Goal: Use online tool/utility: Utilize a website feature to perform a specific function

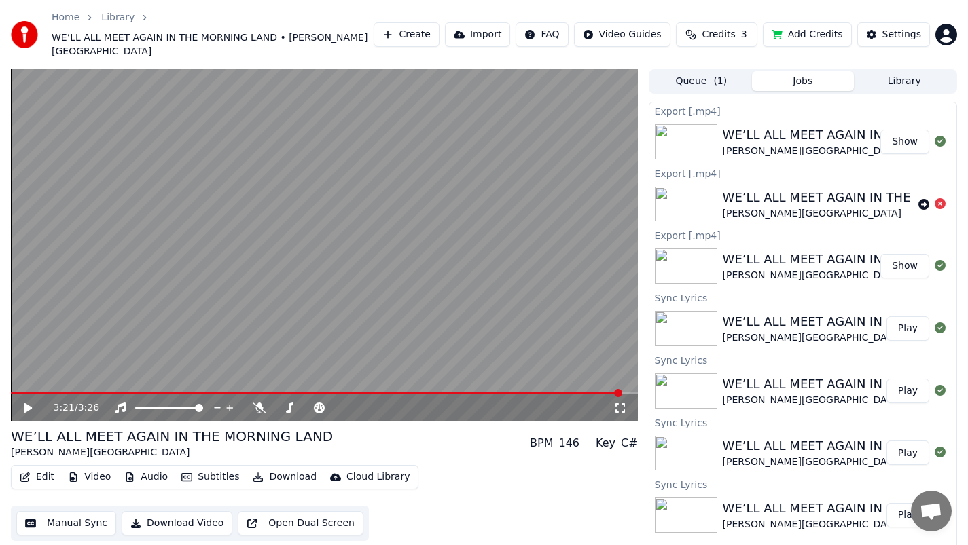
click at [420, 24] on button "Create" at bounding box center [407, 34] width 66 height 24
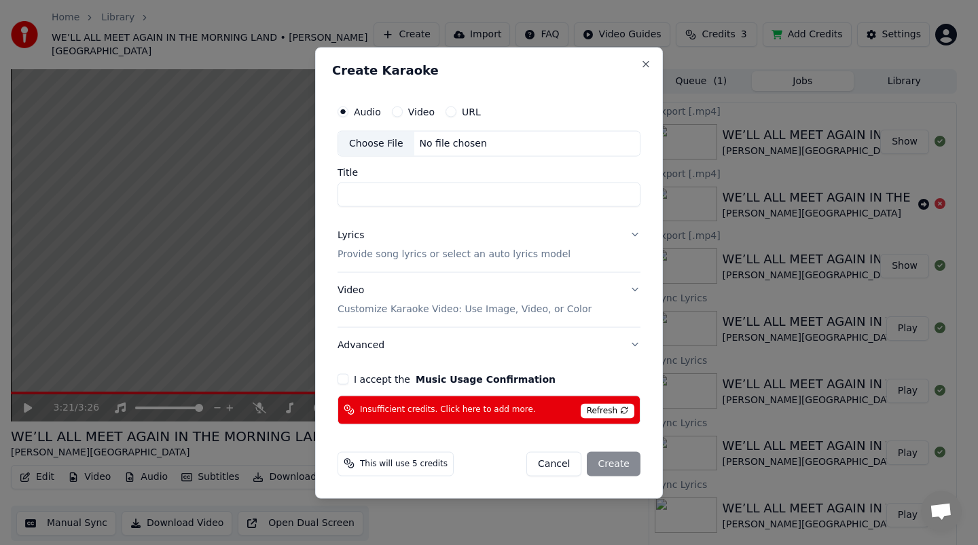
click at [344, 377] on button "I accept the Music Usage Confirmation" at bounding box center [343, 379] width 11 height 11
click at [403, 111] on div "Video" at bounding box center [413, 111] width 43 height 11
click at [397, 110] on button "Video" at bounding box center [397, 111] width 11 height 11
click at [427, 140] on div "No file chosen" at bounding box center [453, 144] width 78 height 14
click at [344, 112] on button "Audio" at bounding box center [343, 111] width 11 height 11
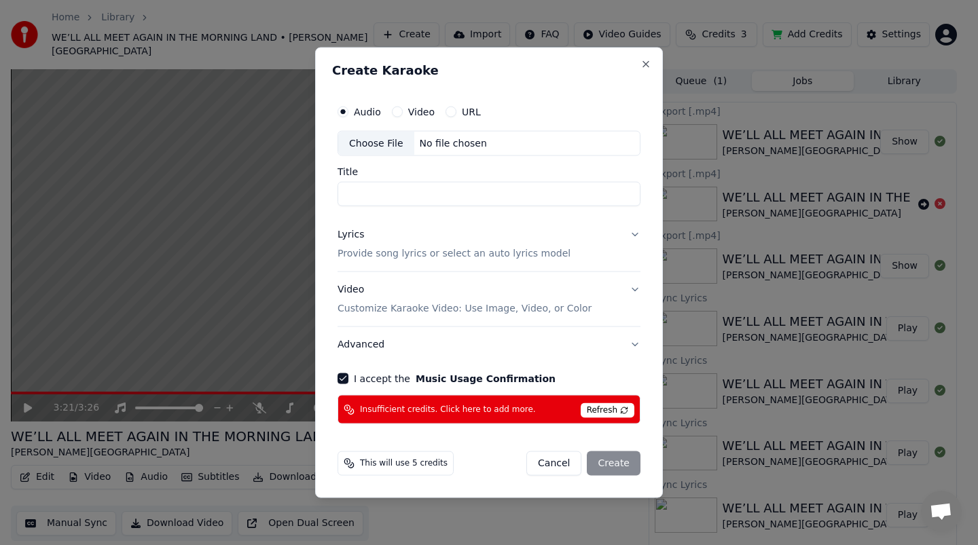
click at [443, 143] on div "No file chosen" at bounding box center [453, 144] width 78 height 14
type input "**********"
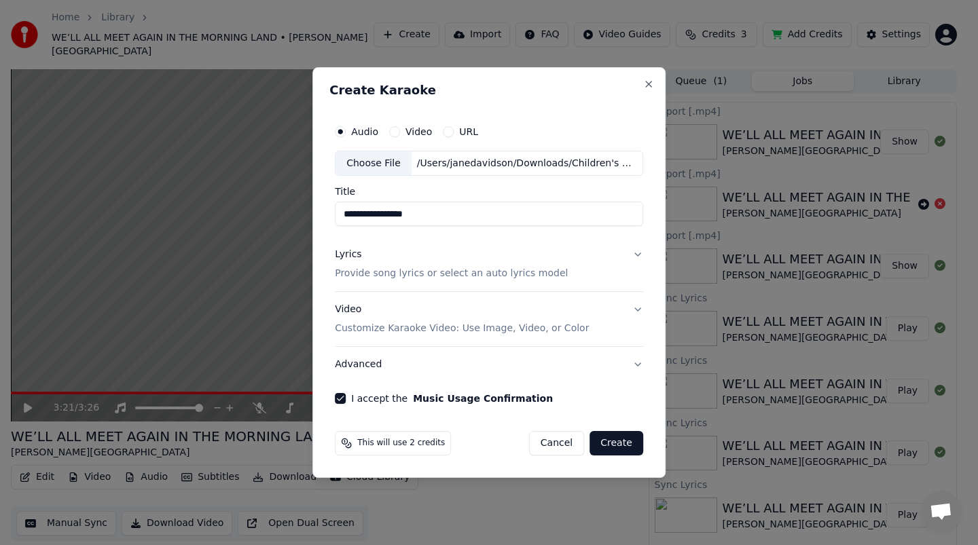
click at [546, 273] on p "Provide song lyrics or select an auto lyrics model" at bounding box center [451, 275] width 233 height 14
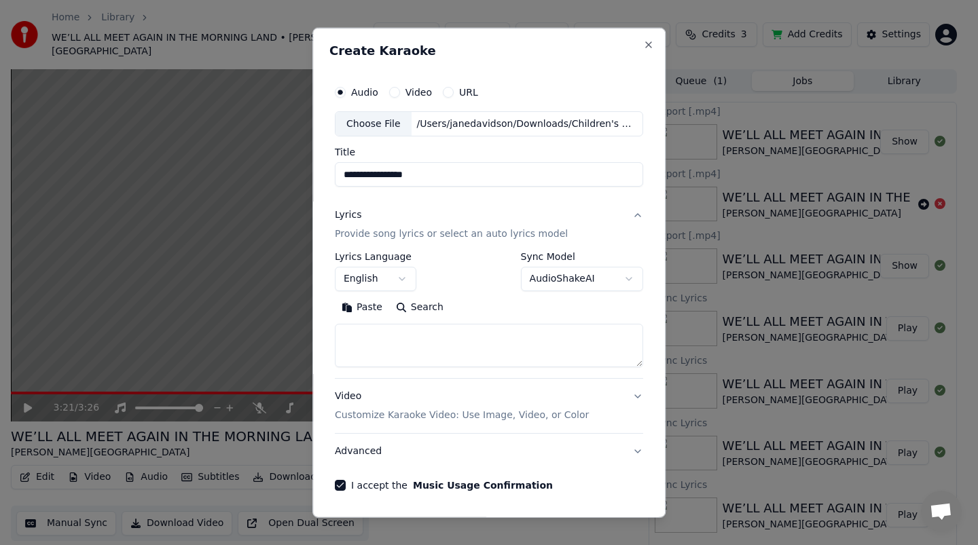
click at [471, 351] on textarea at bounding box center [489, 345] width 308 height 43
paste textarea "**********"
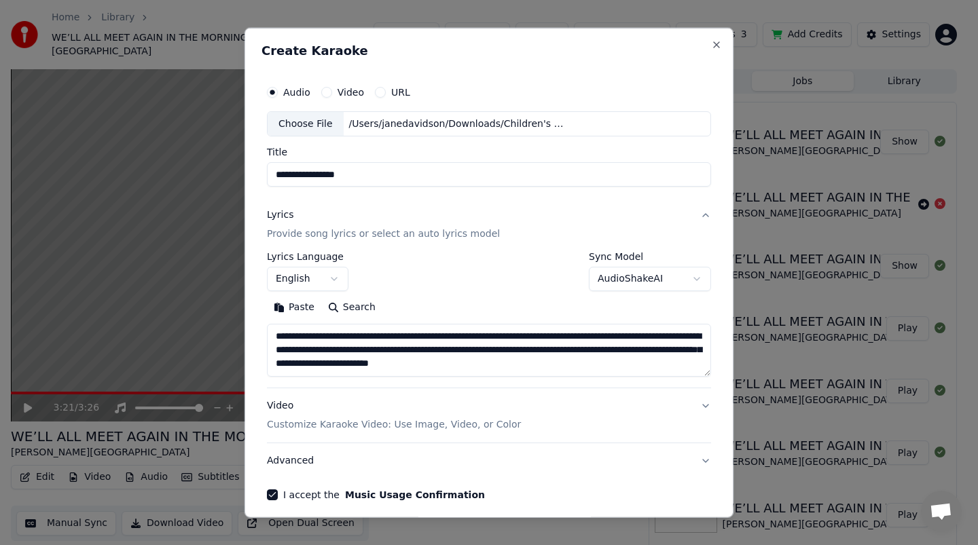
scroll to position [30, 0]
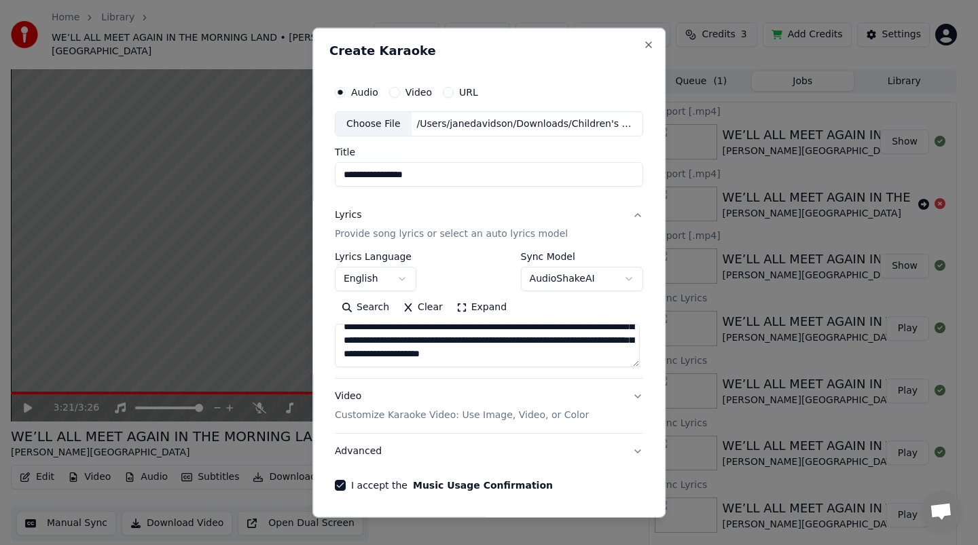
type textarea "**********"
click at [607, 406] on button "Video Customize Karaoke Video: Use Image, Video, or Color" at bounding box center [489, 406] width 308 height 54
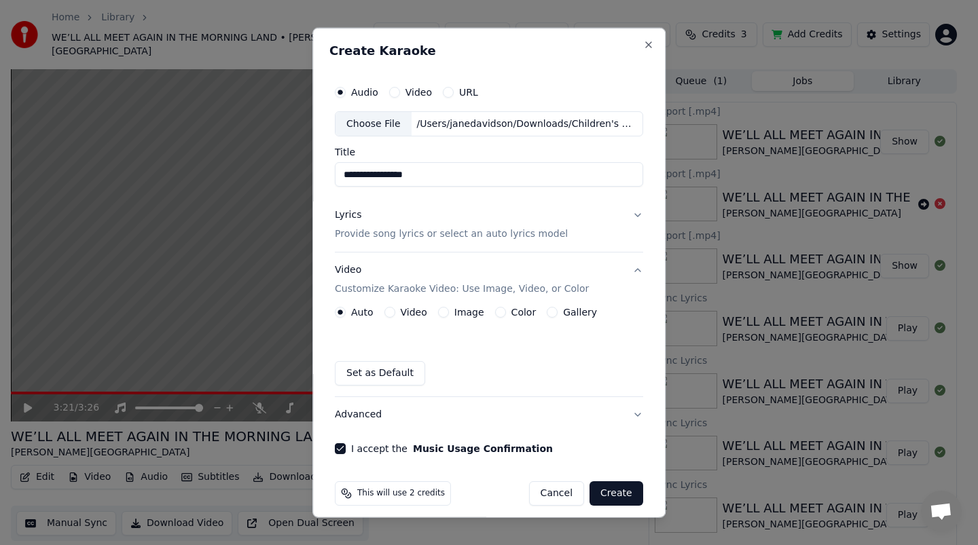
scroll to position [10, 0]
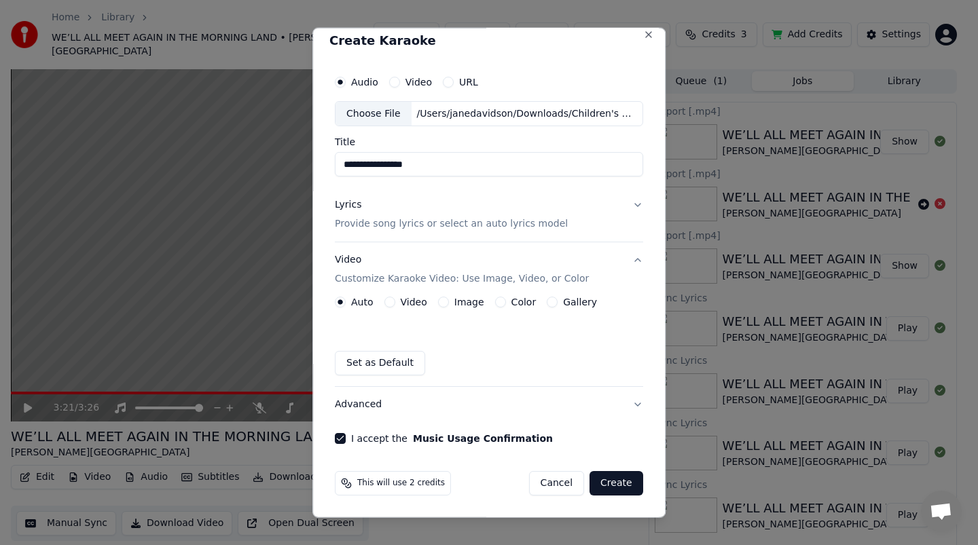
click at [622, 482] on button "Create" at bounding box center [617, 483] width 54 height 24
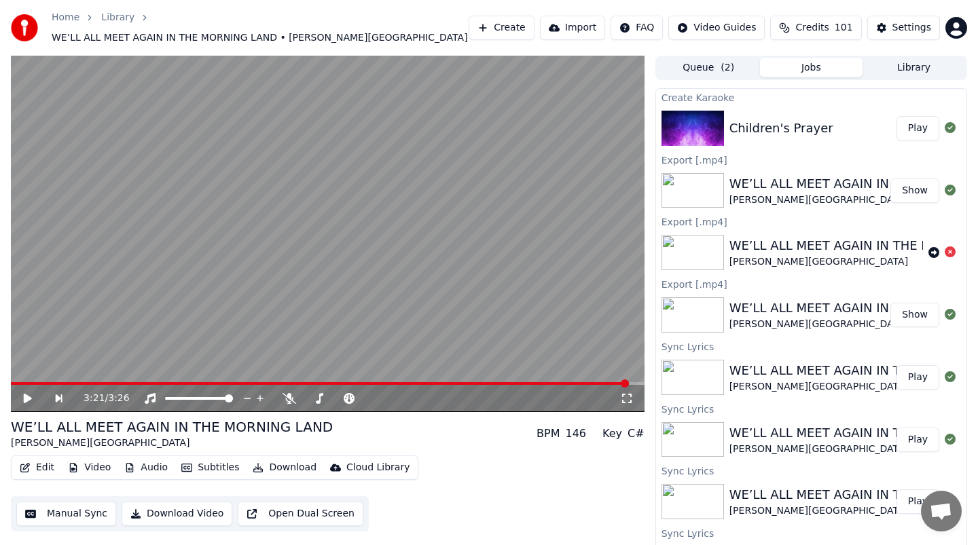
click at [910, 126] on button "Play" at bounding box center [918, 128] width 43 height 24
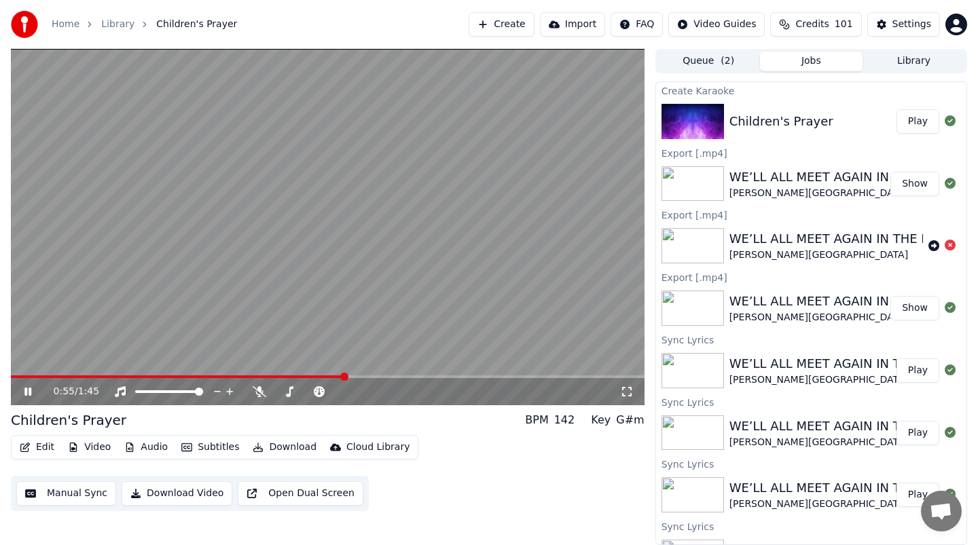
click at [23, 397] on div "0:55 / 1:45" at bounding box center [327, 392] width 623 height 14
click at [26, 392] on icon at bounding box center [27, 392] width 7 height 8
click at [136, 373] on span at bounding box center [140, 377] width 8 height 8
click at [11, 378] on span at bounding box center [15, 377] width 8 height 8
click at [201, 445] on button "Subtitles" at bounding box center [210, 447] width 69 height 19
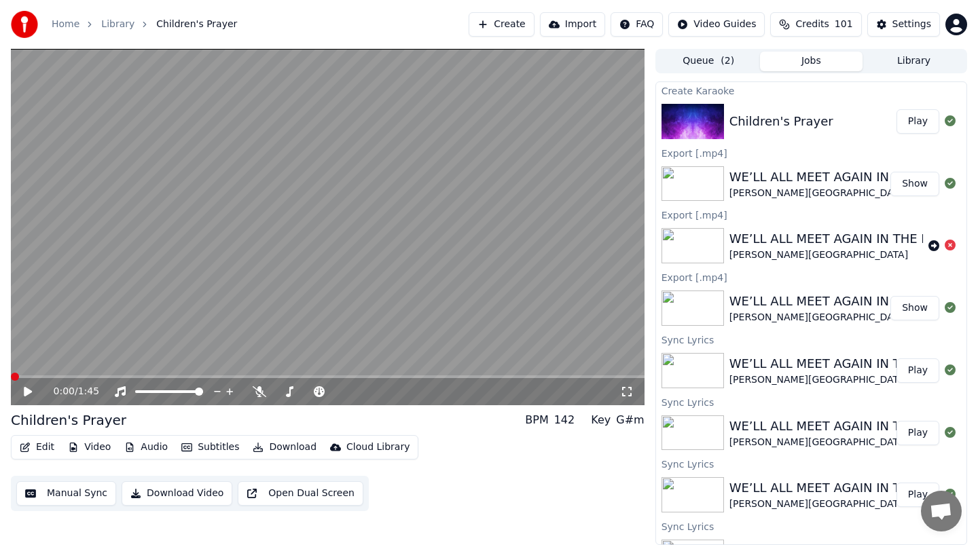
click at [28, 391] on icon at bounding box center [28, 392] width 8 height 10
click at [29, 393] on icon at bounding box center [38, 392] width 32 height 11
click at [344, 373] on span at bounding box center [348, 377] width 8 height 8
click at [0, 376] on div "0:00 / 1:45 Children's Prayer BPM 142 Key G#m Edit Video Audio Subtitles Downlo…" at bounding box center [489, 297] width 978 height 497
click at [29, 391] on icon at bounding box center [28, 392] width 8 height 10
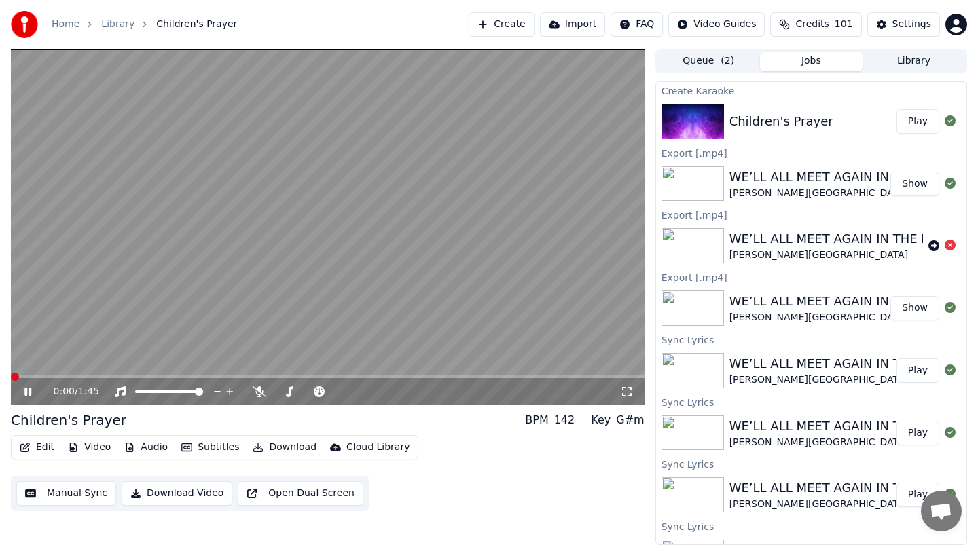
click at [29, 391] on icon at bounding box center [27, 392] width 7 height 8
click at [204, 446] on button "Subtitles" at bounding box center [210, 447] width 69 height 19
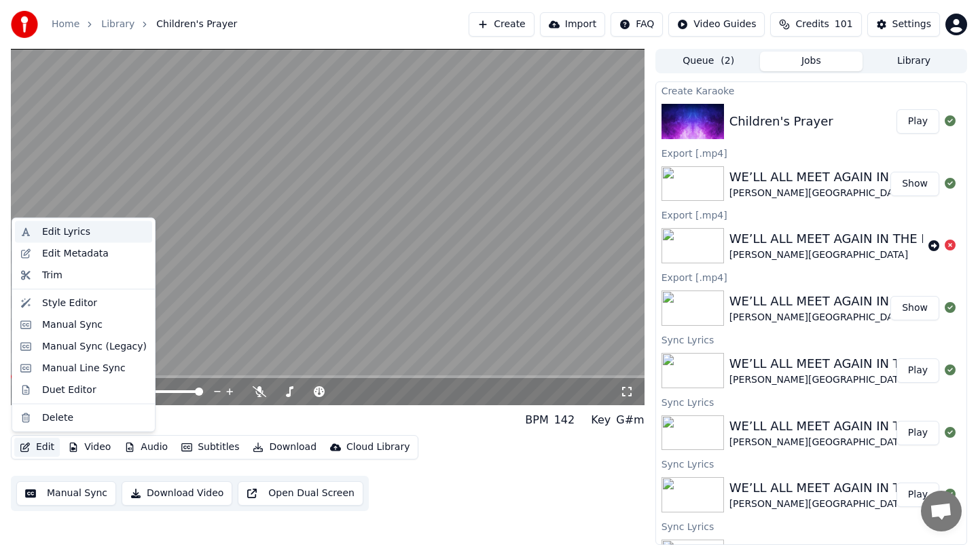
click at [92, 238] on div "Edit Lyrics" at bounding box center [94, 233] width 105 height 14
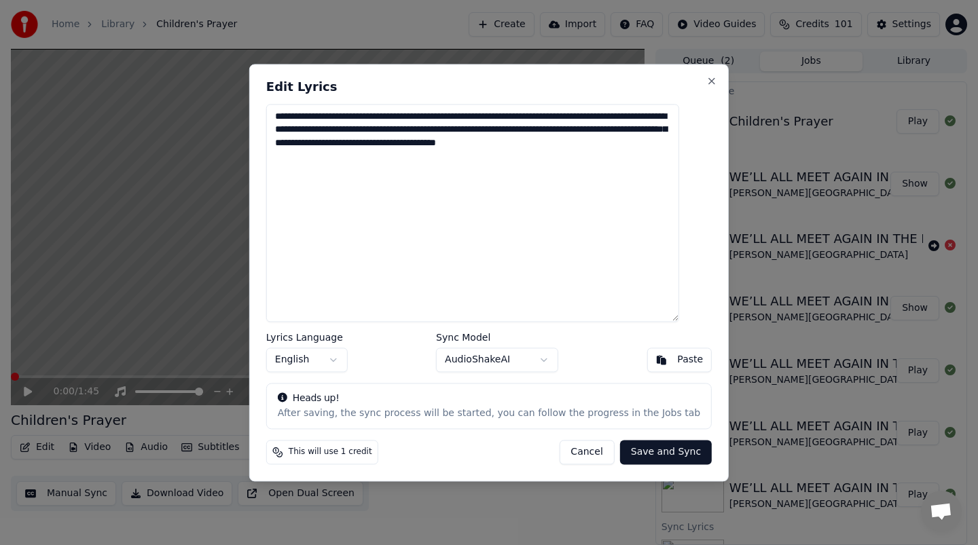
drag, startPoint x: 587, startPoint y: 146, endPoint x: 505, endPoint y: 150, distance: 82.3
click at [505, 150] on textarea "**********" at bounding box center [472, 213] width 413 height 218
type textarea "**********"
click at [643, 455] on button "Save and Sync" at bounding box center [666, 452] width 92 height 24
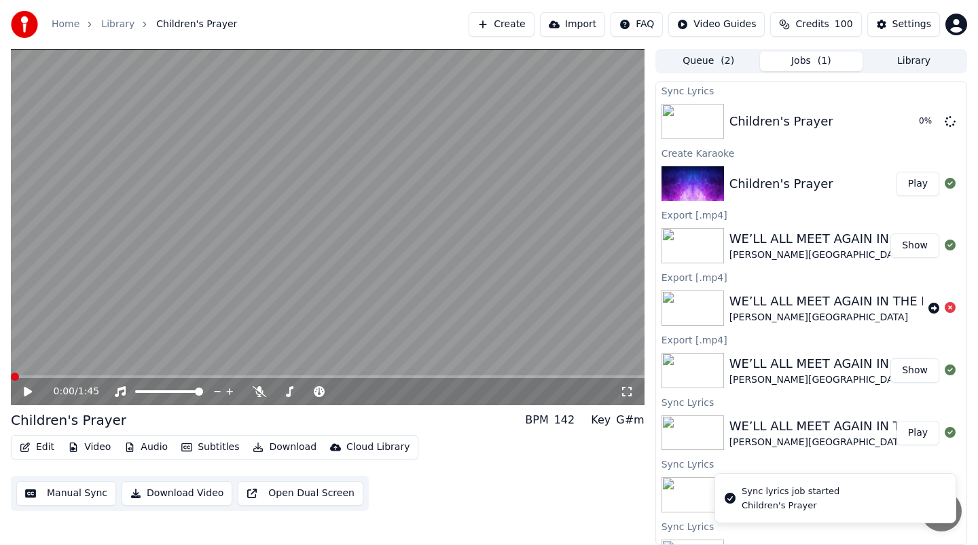
click at [29, 396] on icon at bounding box center [38, 392] width 32 height 11
click at [11, 373] on span at bounding box center [15, 377] width 8 height 8
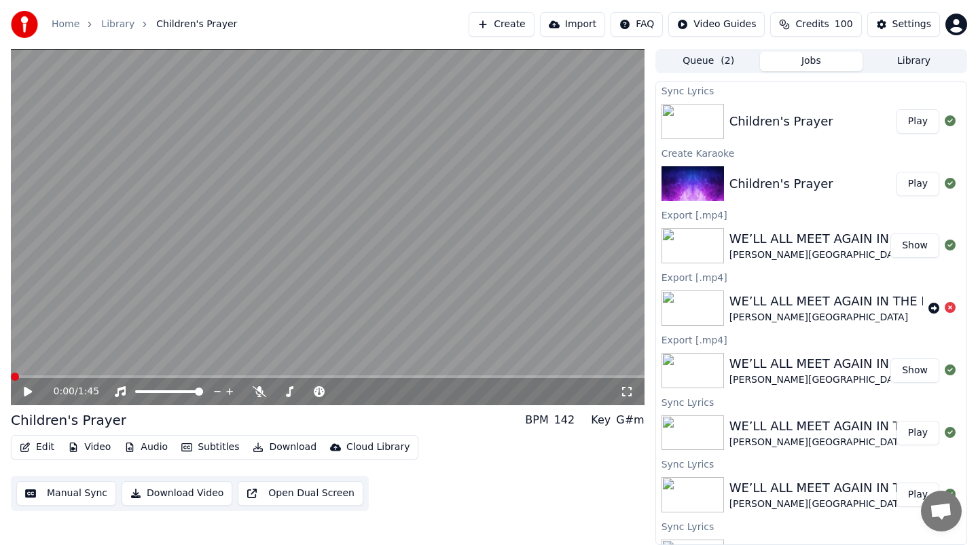
click at [11, 373] on span at bounding box center [15, 377] width 8 height 8
click at [31, 394] on icon at bounding box center [38, 392] width 32 height 11
click at [11, 381] on span at bounding box center [15, 377] width 8 height 8
click at [11, 378] on span at bounding box center [15, 377] width 8 height 8
click at [26, 389] on icon at bounding box center [27, 392] width 7 height 8
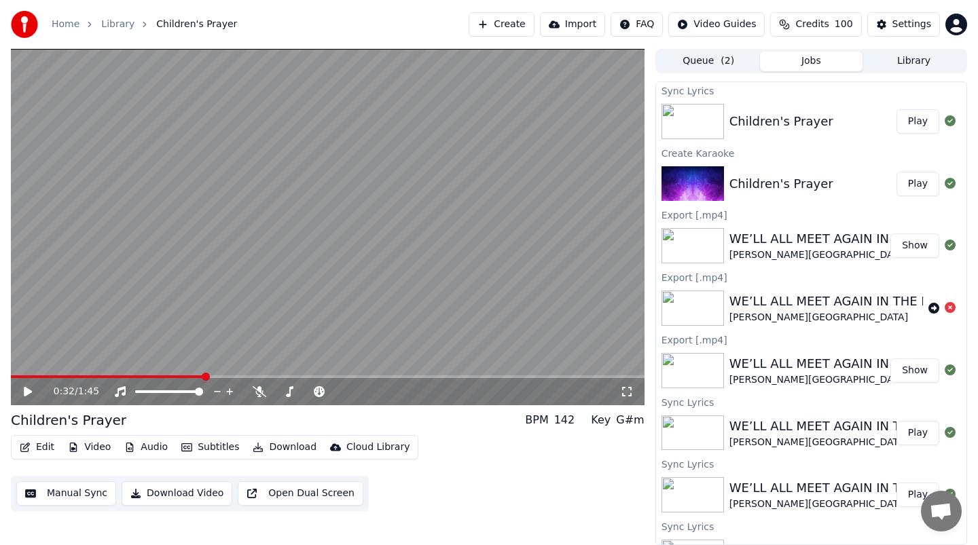
click at [202, 376] on span at bounding box center [206, 377] width 8 height 8
click at [11, 379] on span at bounding box center [15, 377] width 8 height 8
click at [29, 393] on icon at bounding box center [28, 392] width 8 height 10
click at [11, 381] on span at bounding box center [15, 377] width 8 height 8
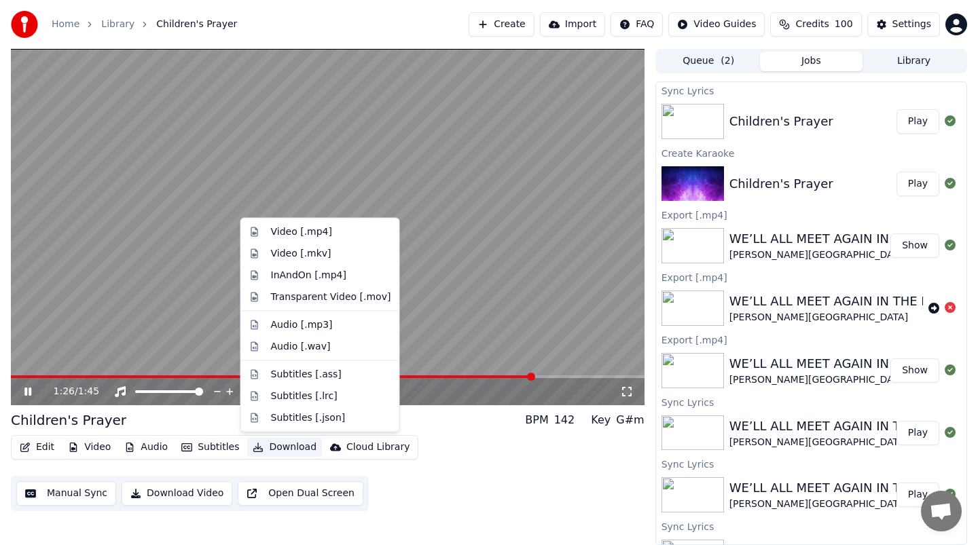
click at [269, 451] on button "Download" at bounding box center [284, 447] width 75 height 19
click at [297, 234] on div "Video [.mp4]" at bounding box center [301, 233] width 61 height 14
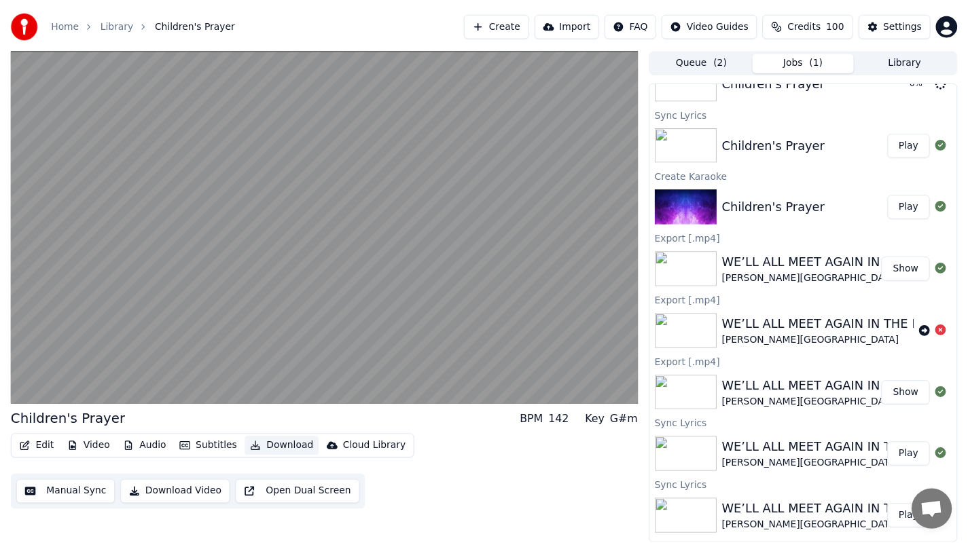
scroll to position [36, 0]
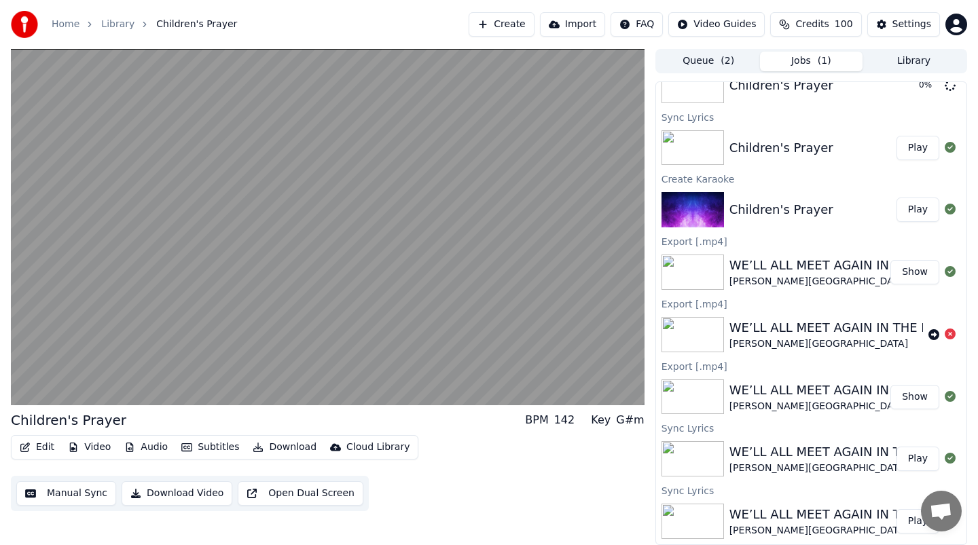
click at [915, 65] on button "Library" at bounding box center [914, 62] width 103 height 20
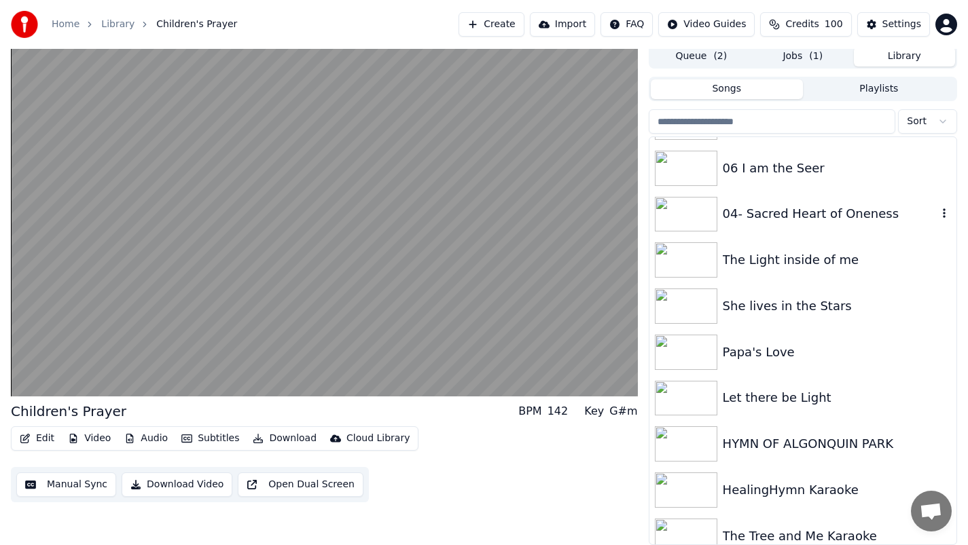
scroll to position [607, 0]
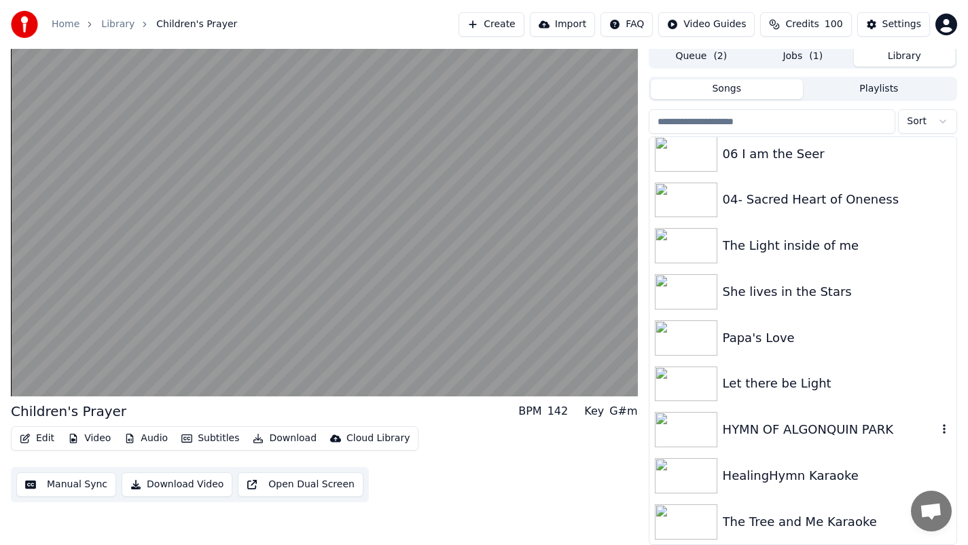
click at [691, 433] on img at bounding box center [686, 429] width 62 height 35
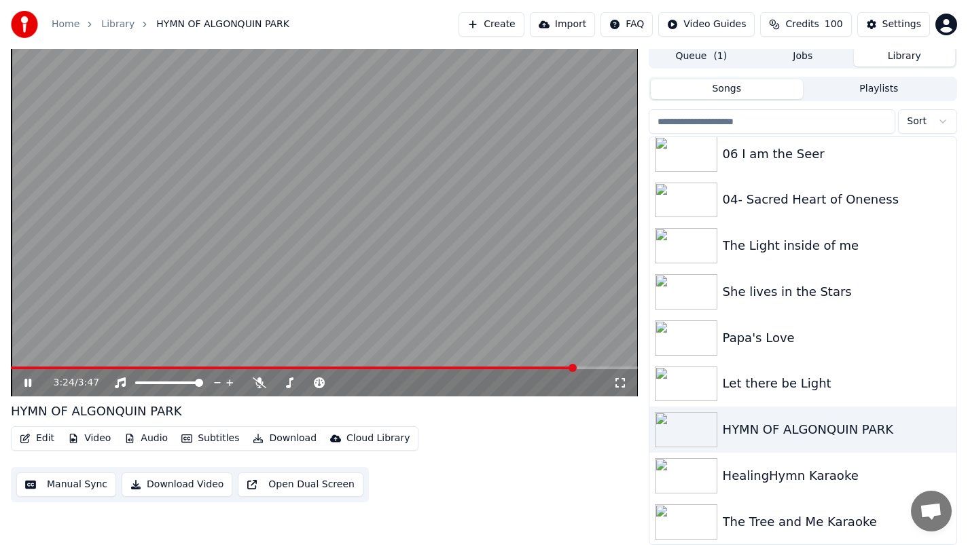
click at [508, 24] on button "Create" at bounding box center [492, 24] width 66 height 24
click at [27, 382] on icon at bounding box center [38, 383] width 32 height 11
